Goal: Transaction & Acquisition: Purchase product/service

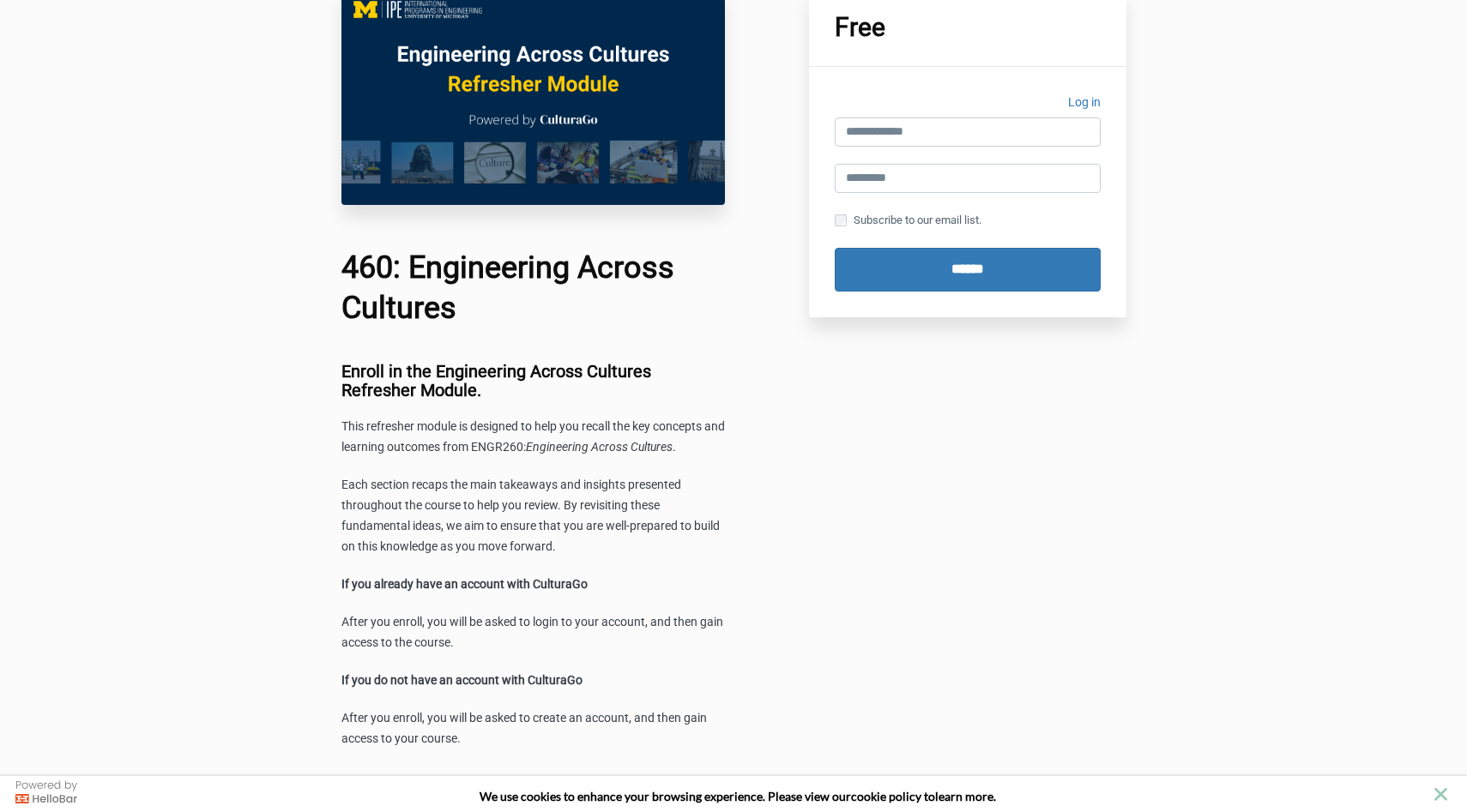
scroll to position [68, 0]
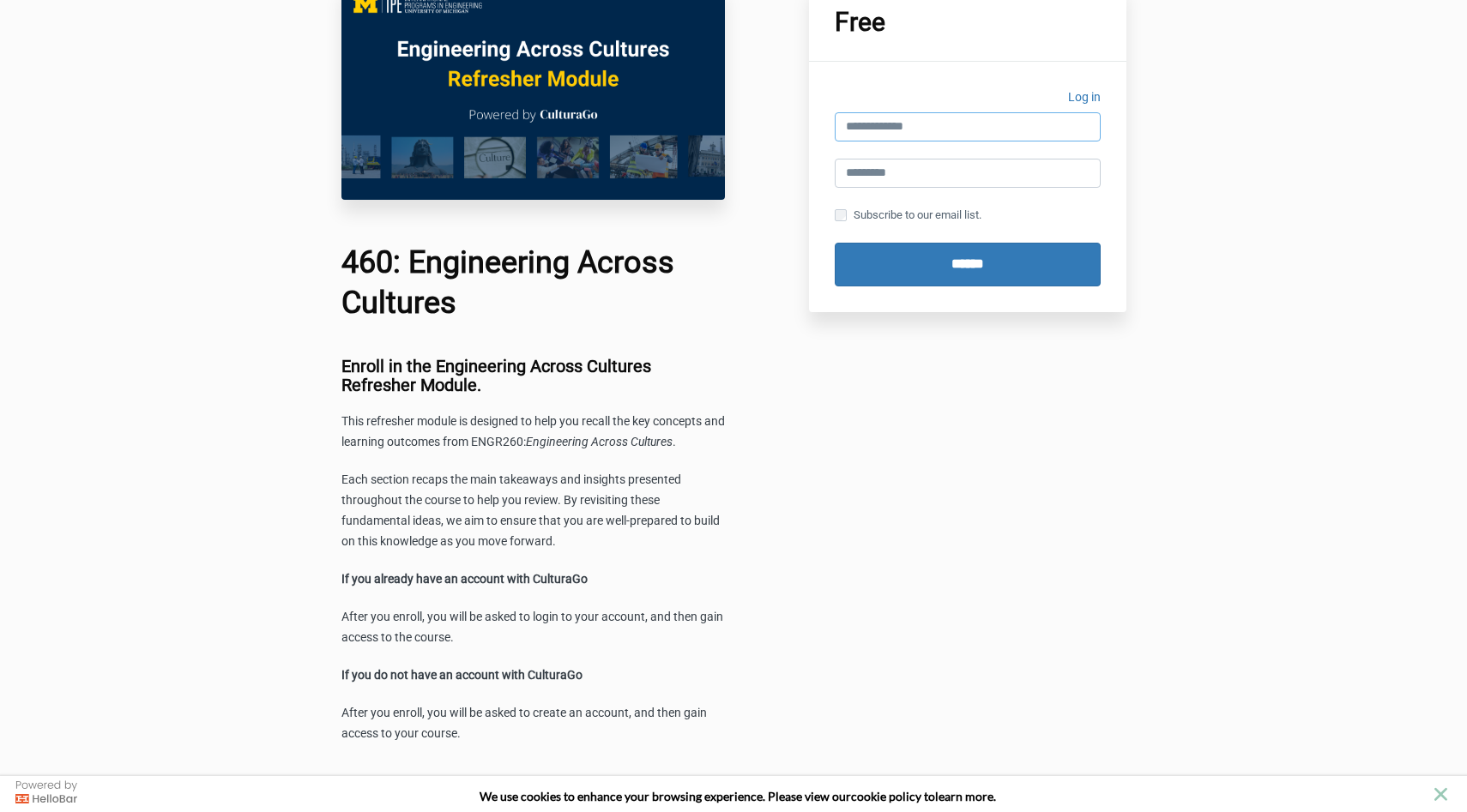
click at [887, 135] on input "email" at bounding box center [967, 127] width 266 height 29
click at [1071, 96] on link "Log in" at bounding box center [1085, 99] width 33 height 25
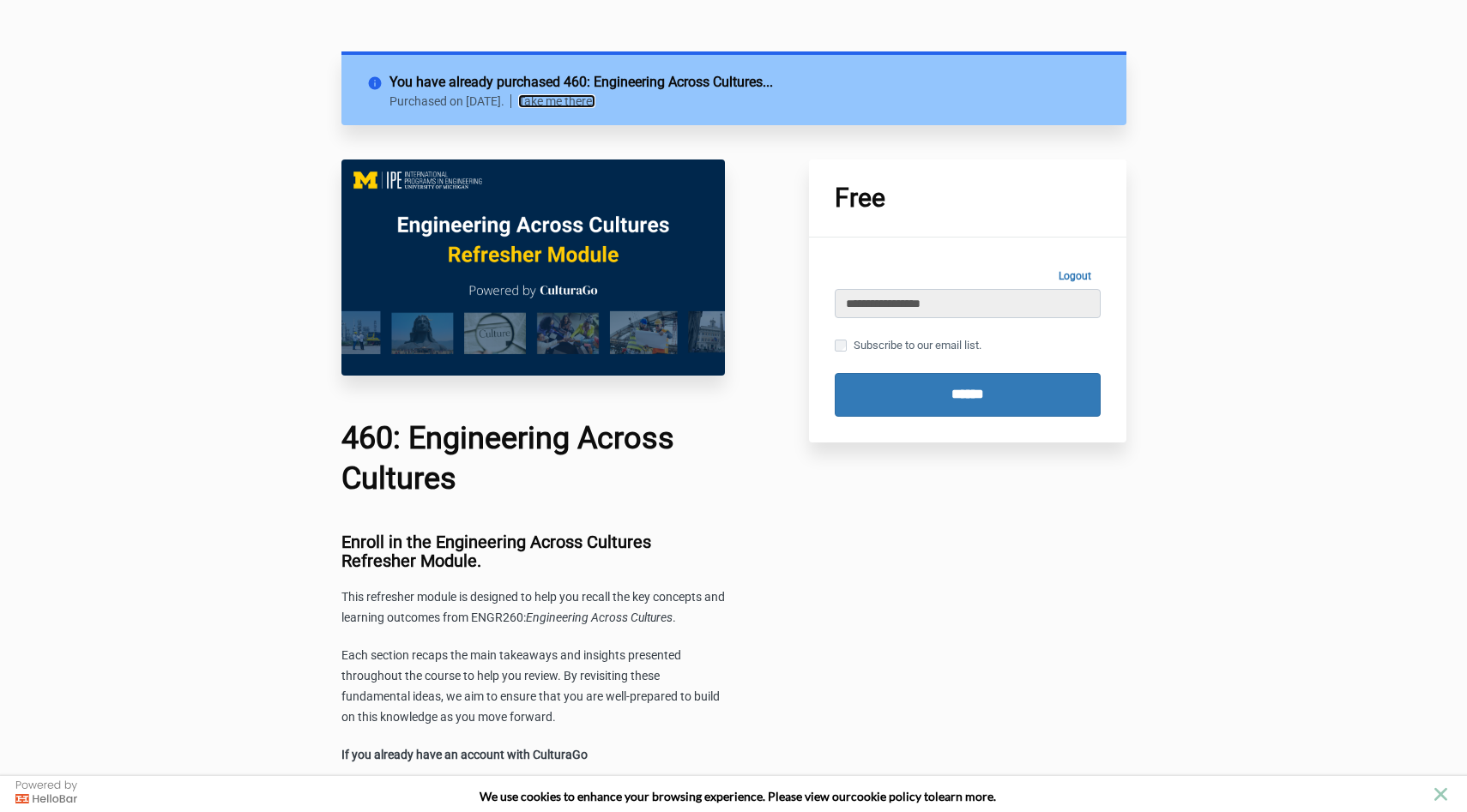
click at [595, 97] on link "Take me there!" at bounding box center [556, 101] width 77 height 14
